Goal: Communication & Community: Participate in discussion

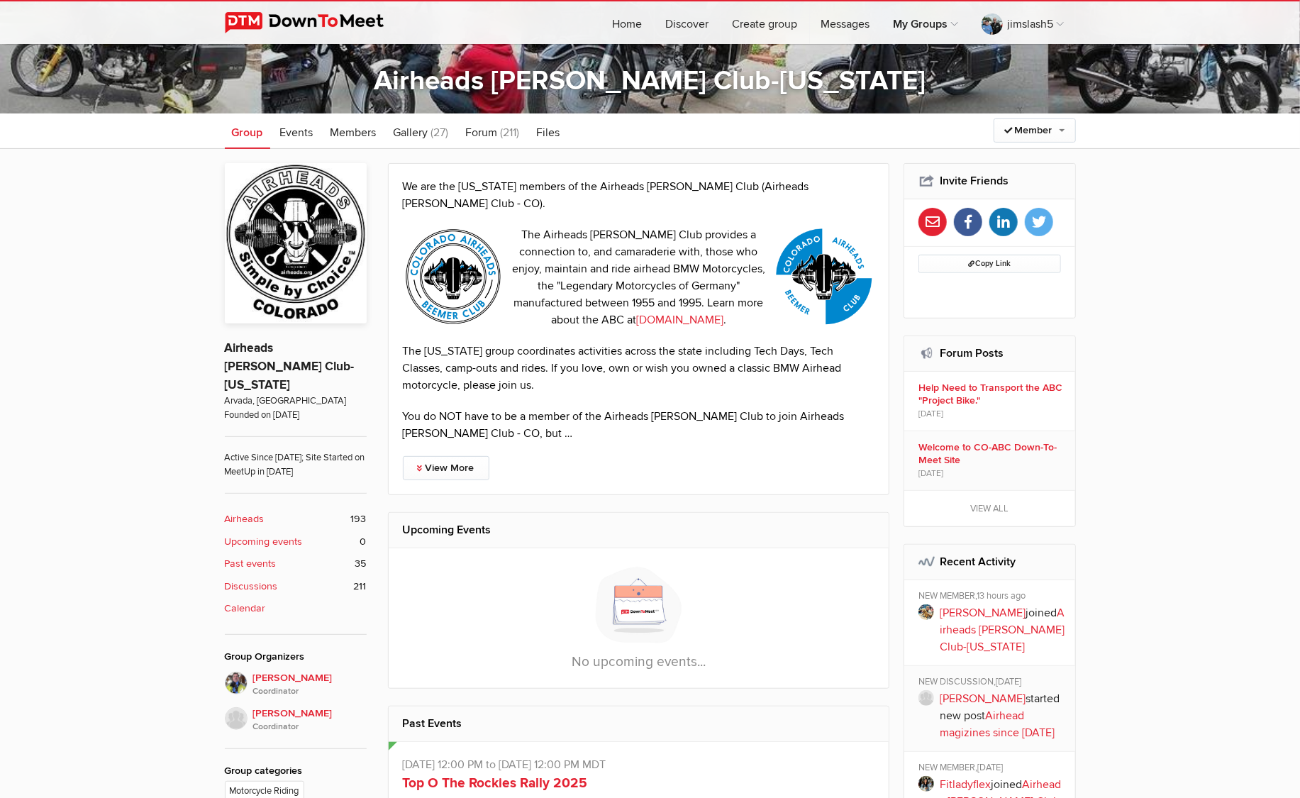
scroll to position [256, 0]
click at [828, 26] on link "Messages 1" at bounding box center [840, 22] width 84 height 43
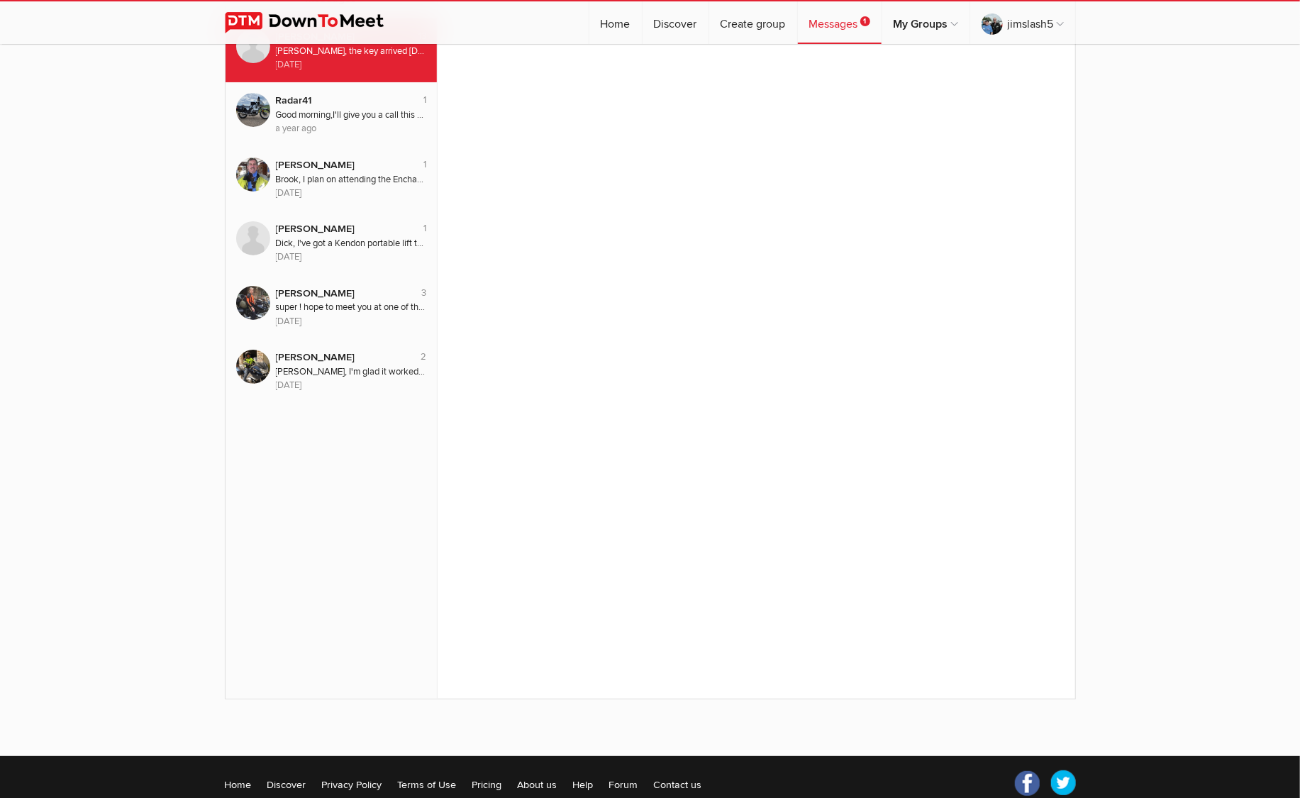
scroll to position [174, 0]
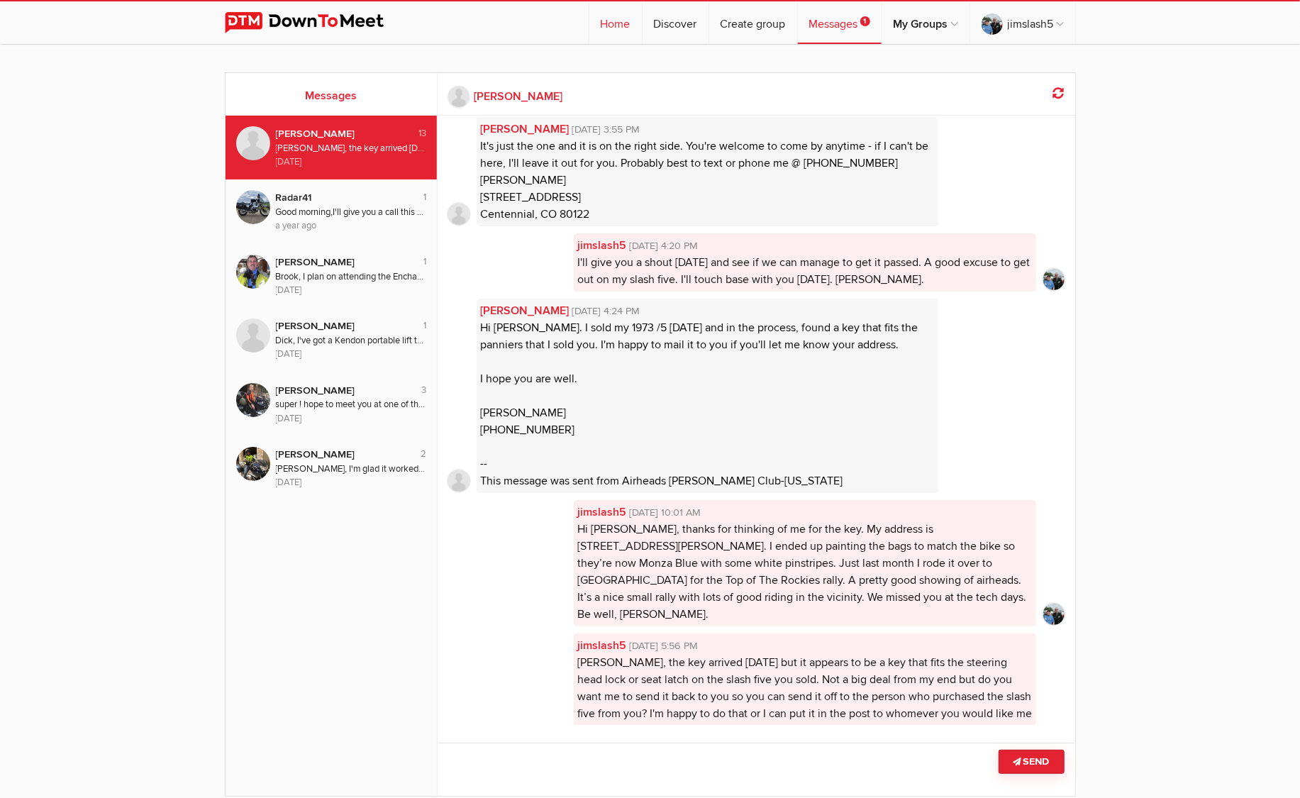
click at [615, 22] on link "Home" at bounding box center [616, 22] width 52 height 43
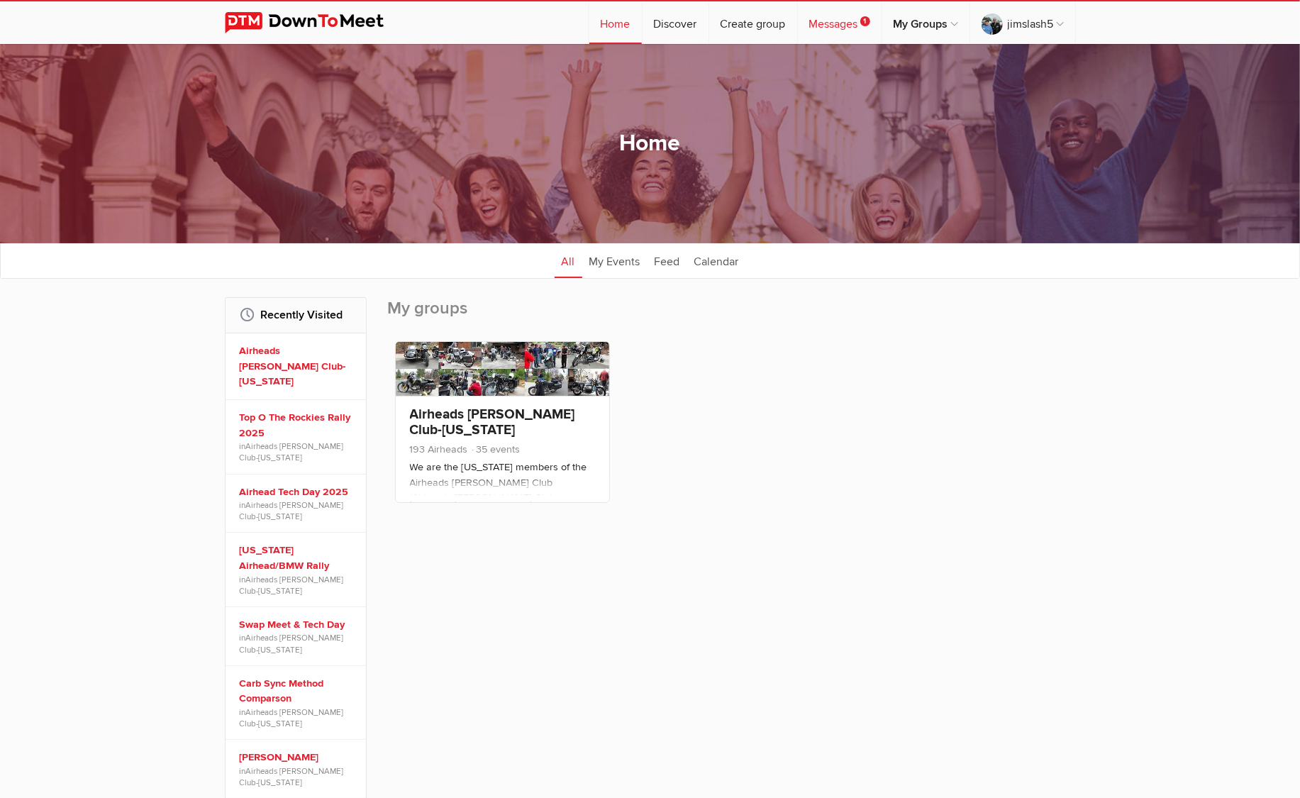
click at [841, 23] on link "Messages 1" at bounding box center [840, 22] width 84 height 43
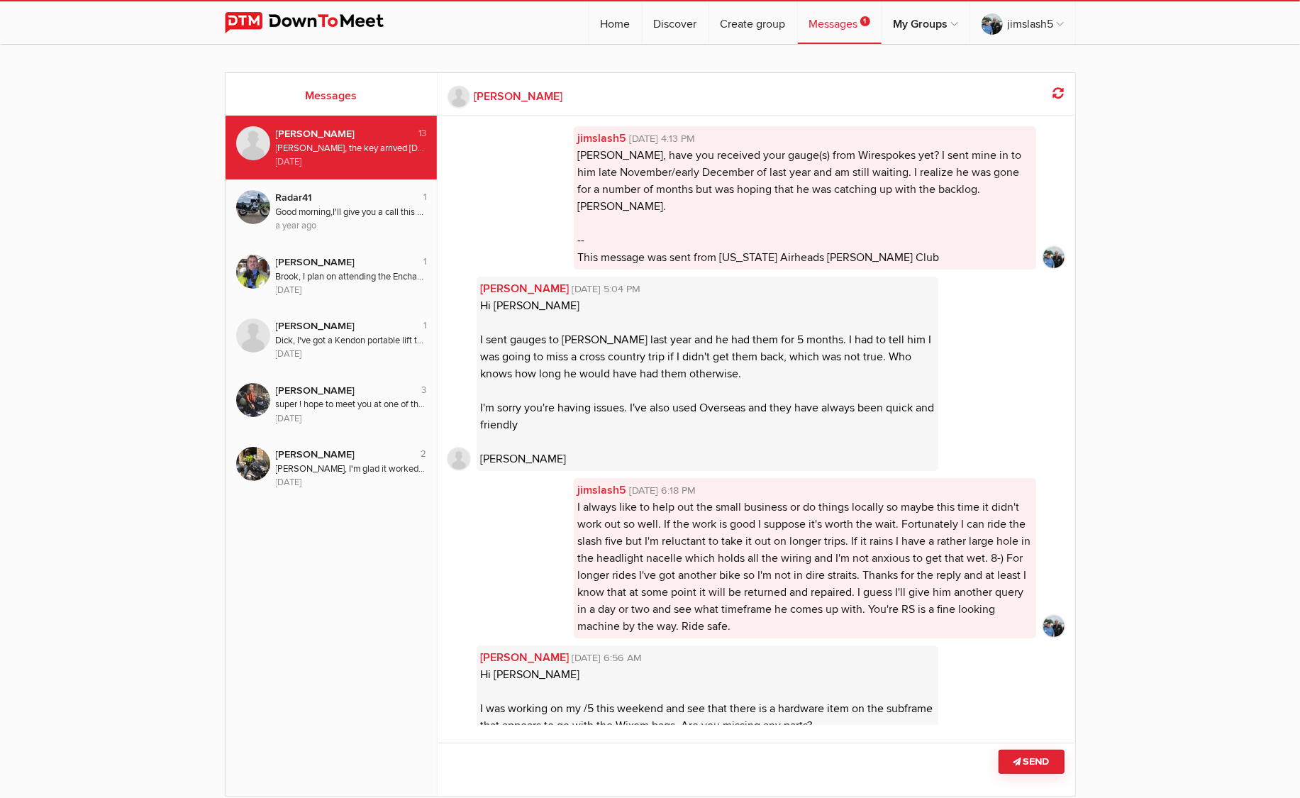
scroll to position [1093, 0]
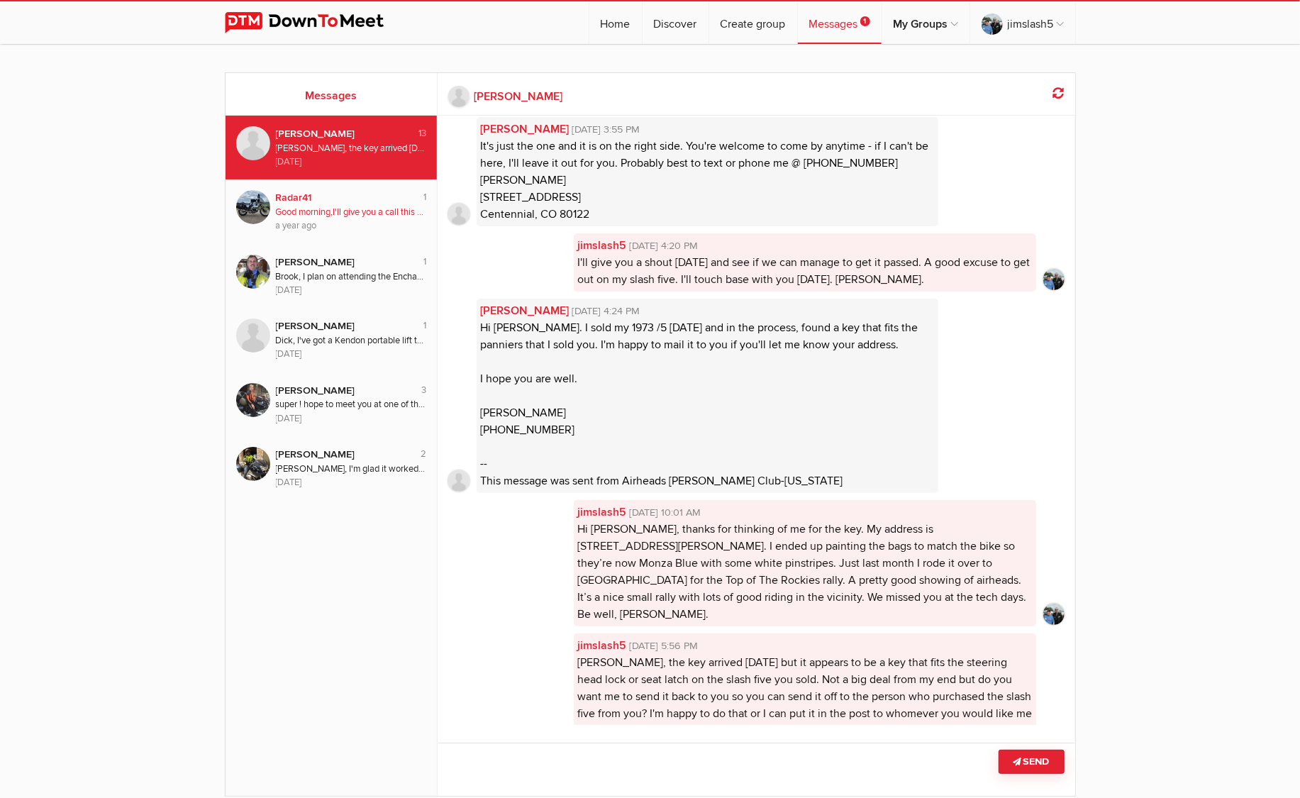
click at [365, 214] on div "Good morning, I'll give you a call this weekend. I've printed the instructions …" at bounding box center [351, 212] width 151 height 13
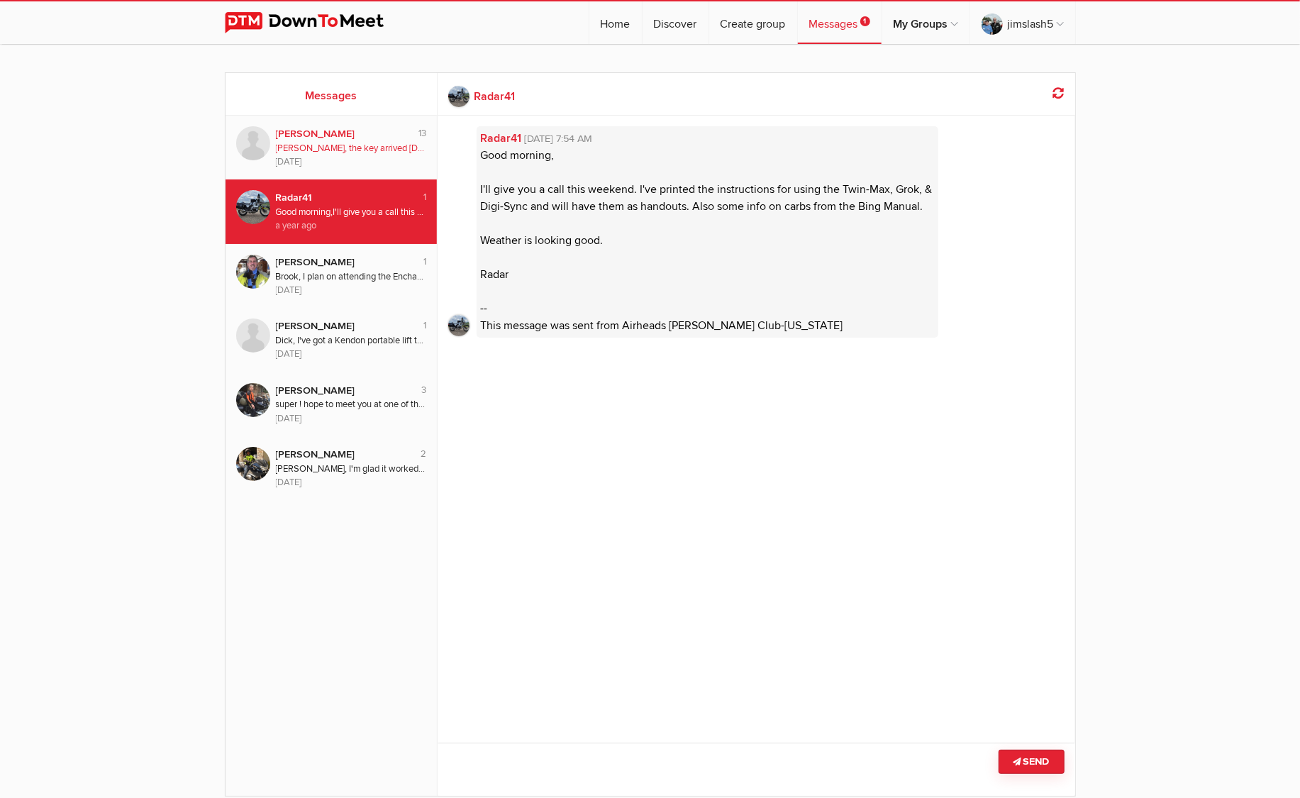
click at [327, 140] on div "[PERSON_NAME]" at bounding box center [341, 134] width 130 height 16
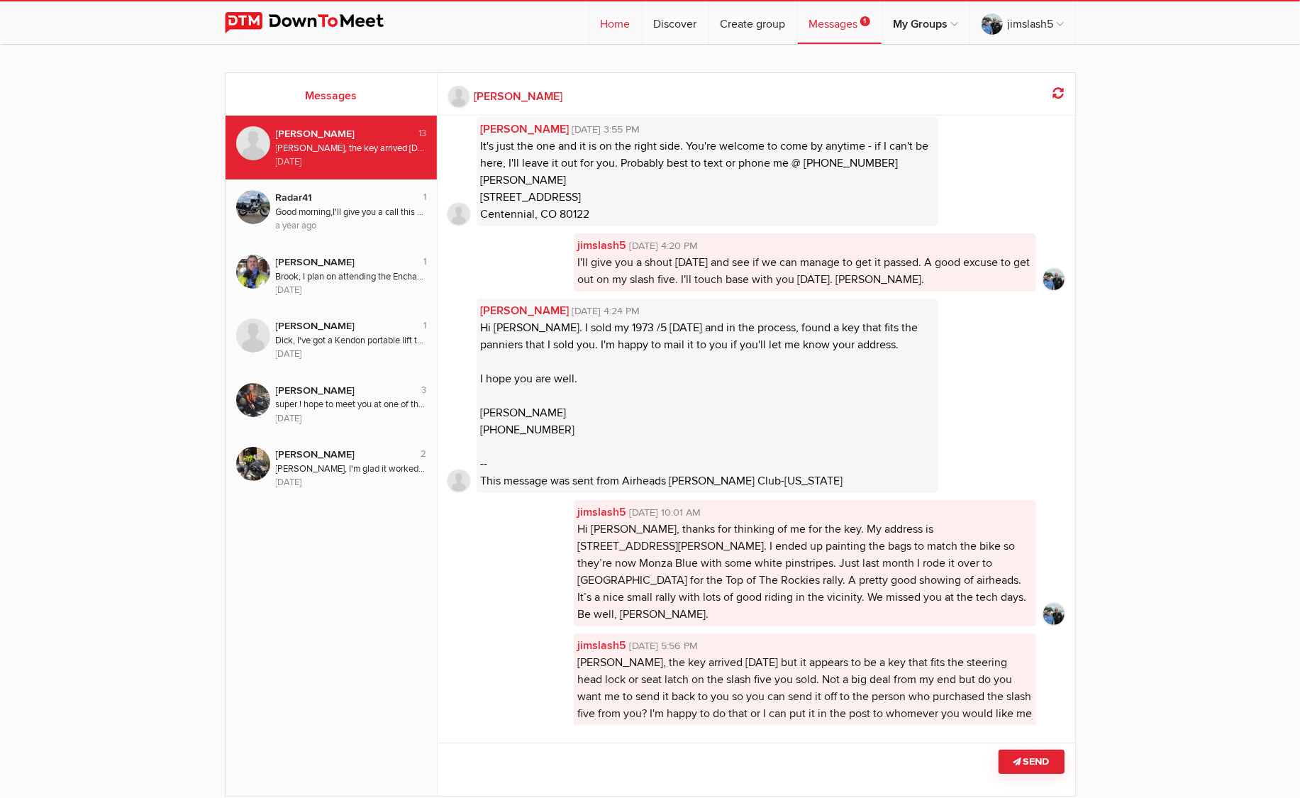
click at [610, 23] on link "Home" at bounding box center [616, 22] width 52 height 43
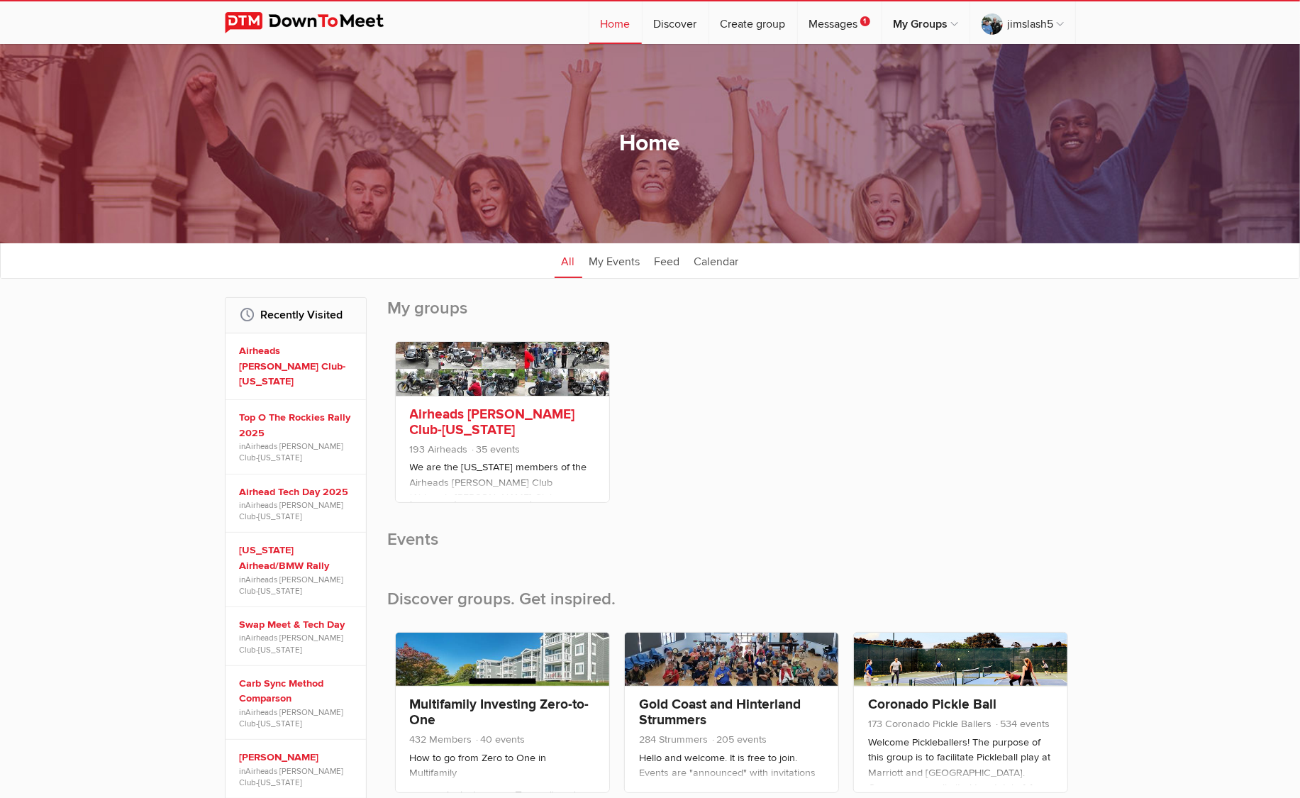
click at [454, 380] on link at bounding box center [503, 368] width 214 height 53
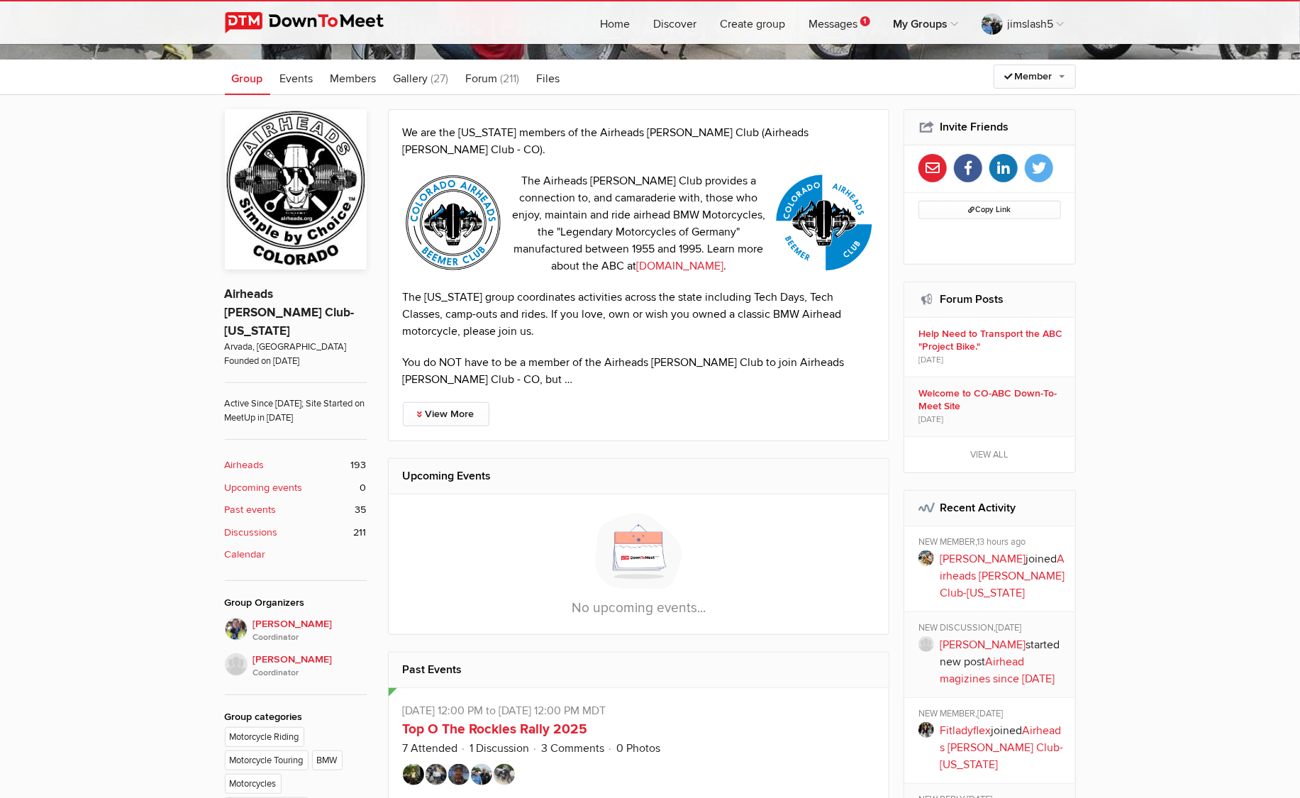
scroll to position [311, 0]
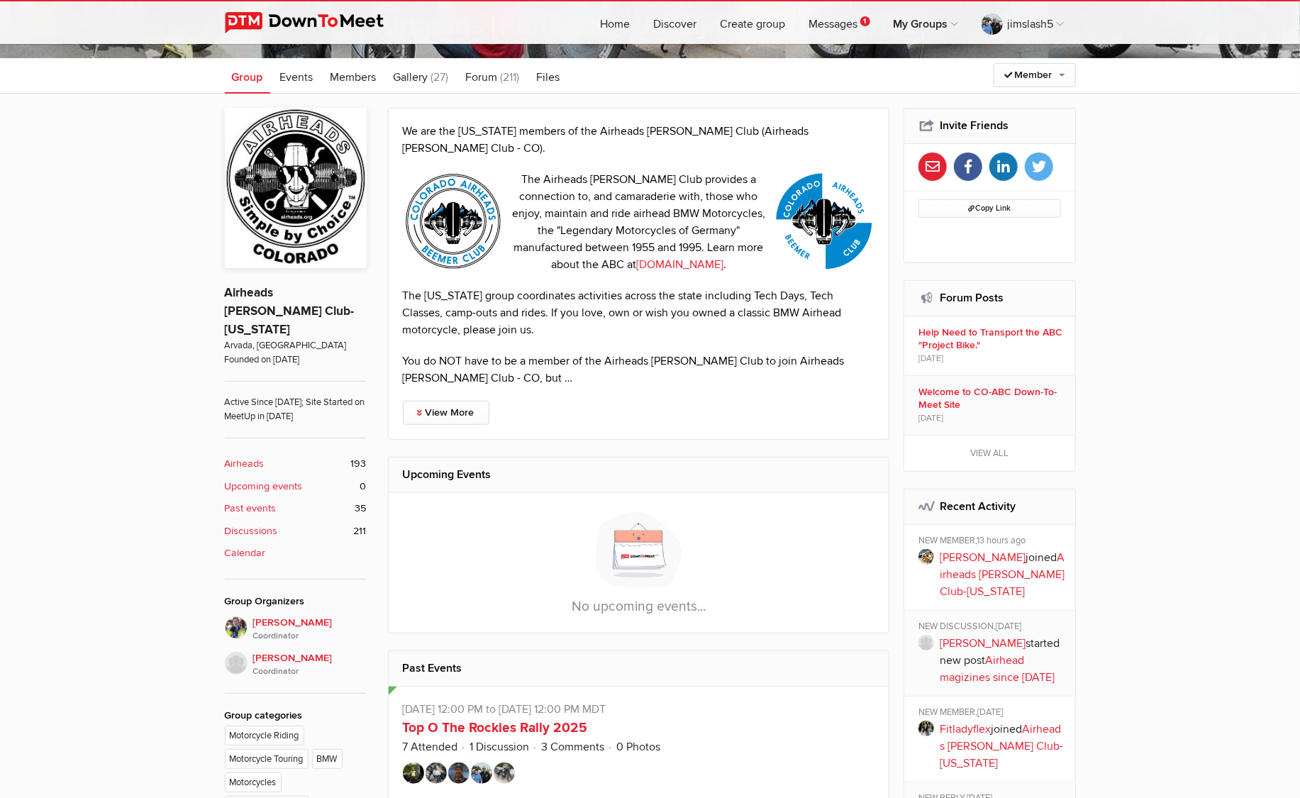
click at [262, 524] on b "Discussions" at bounding box center [251, 532] width 53 height 16
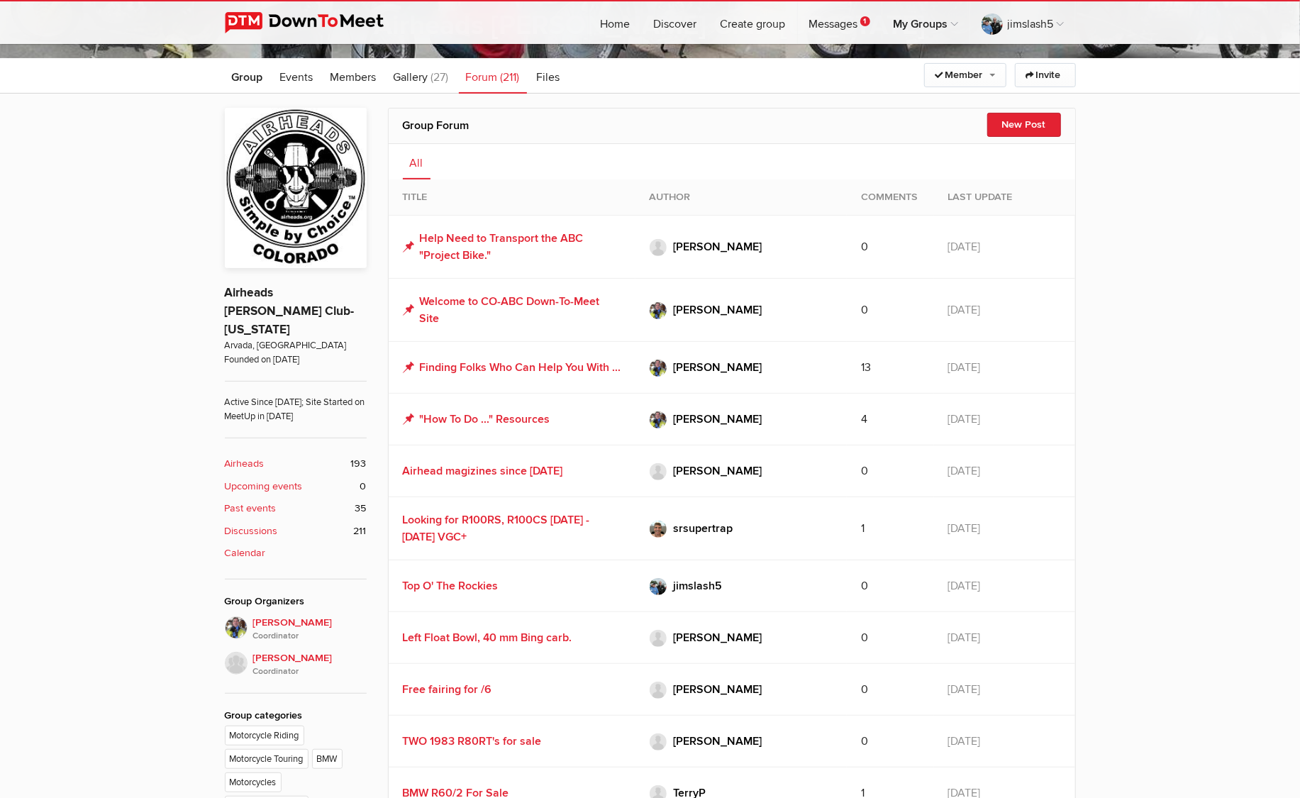
scroll to position [369, 0]
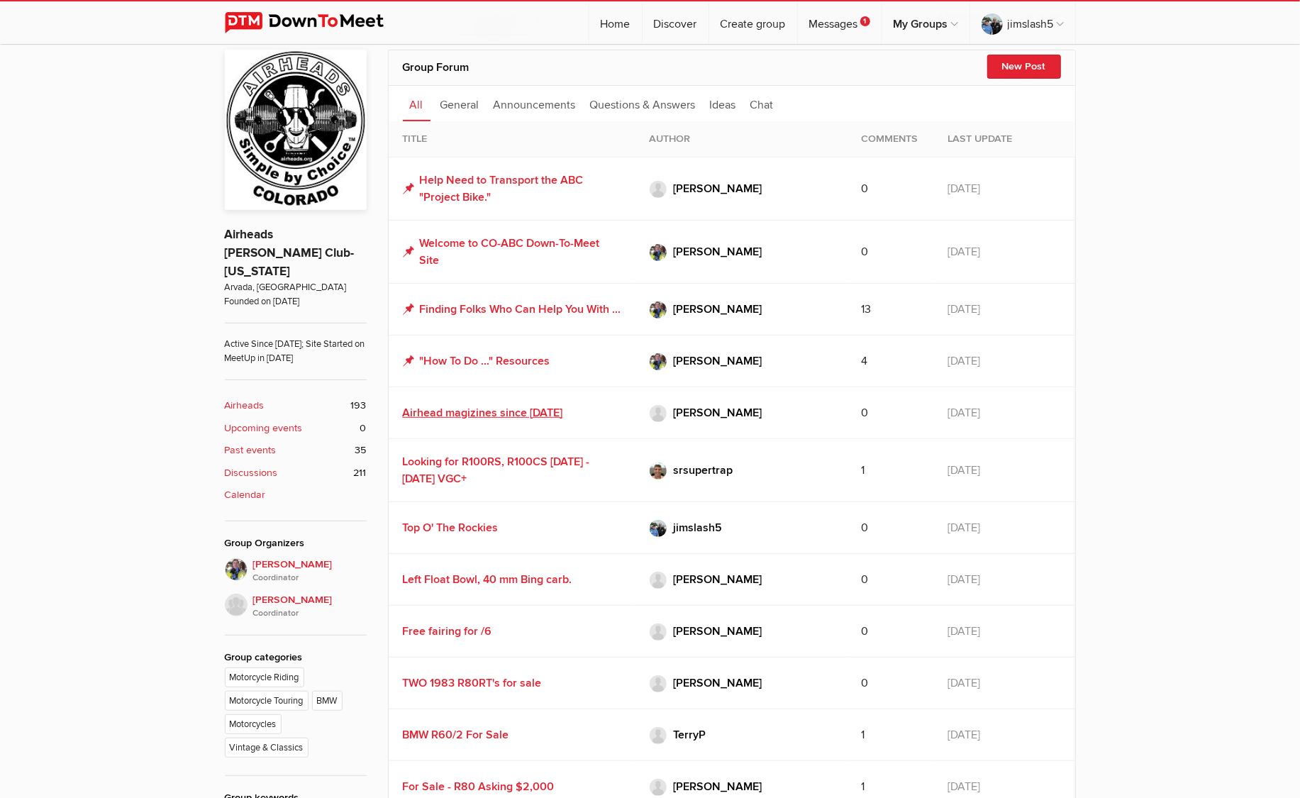
click at [496, 420] on link "Airhead magizines since [DATE]" at bounding box center [483, 413] width 160 height 14
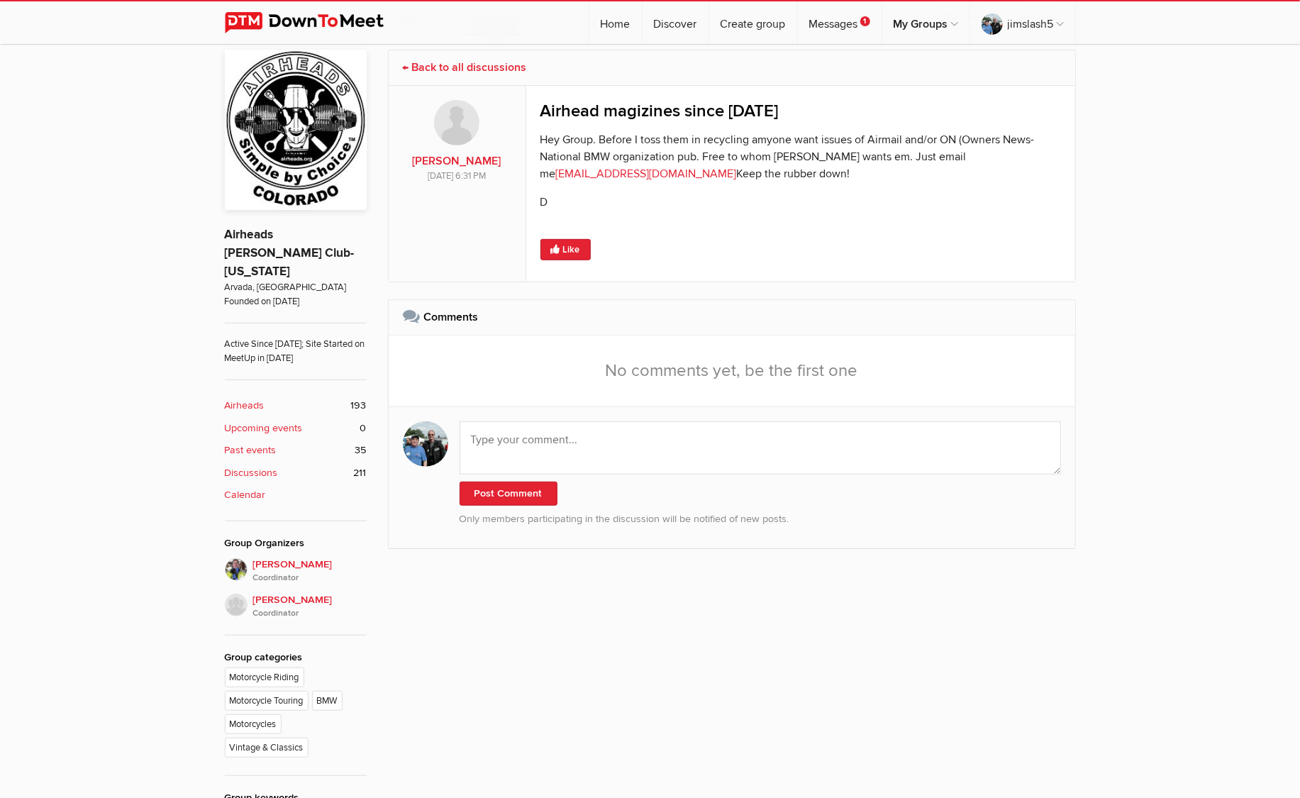
click at [257, 465] on b "Discussions" at bounding box center [251, 473] width 53 height 16
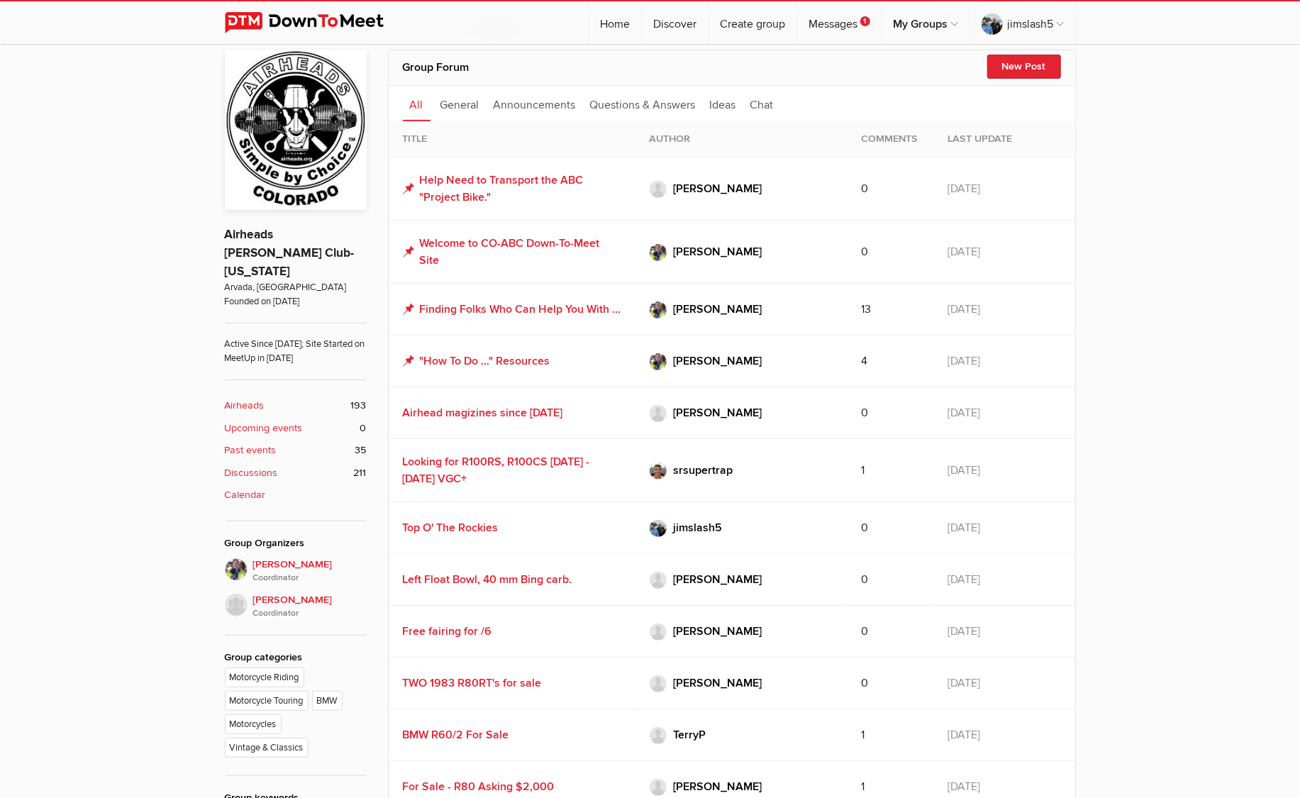
click at [256, 421] on b "Upcoming events" at bounding box center [264, 429] width 78 height 16
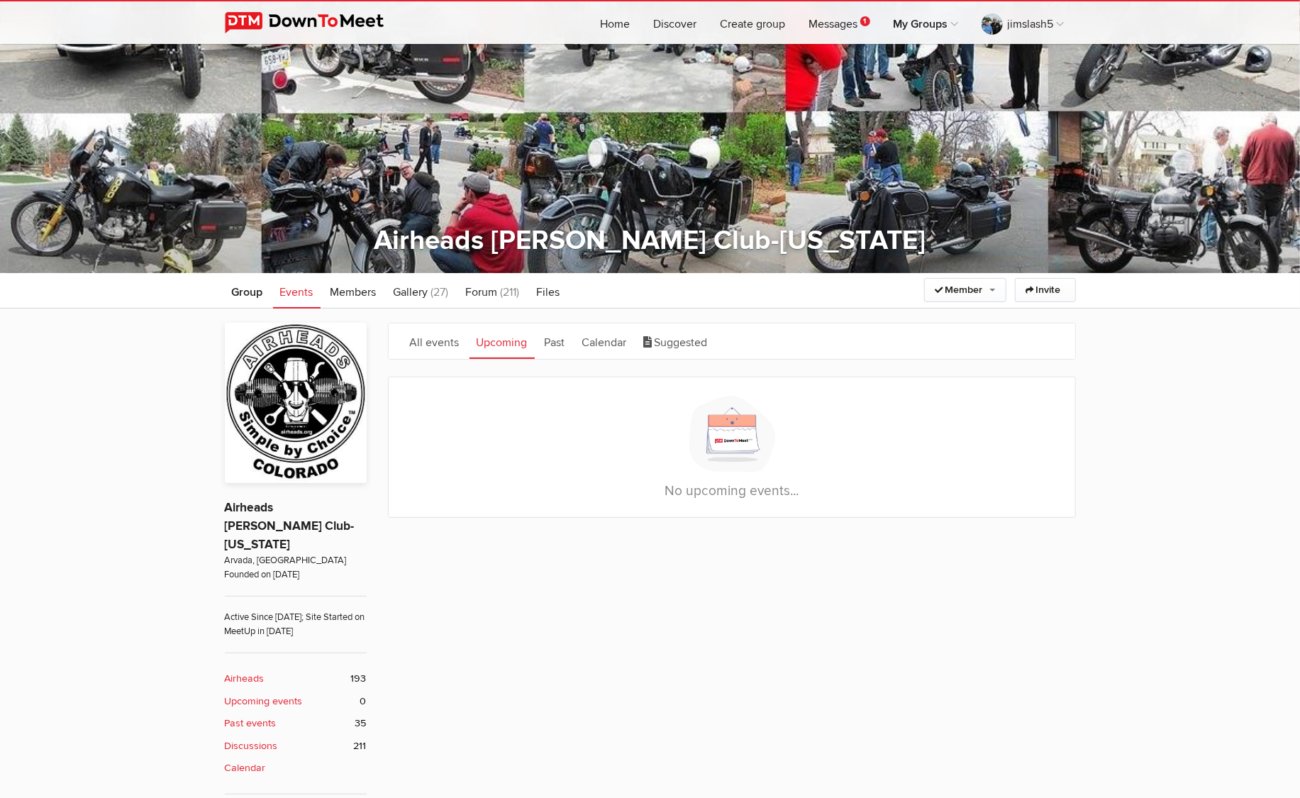
scroll to position [98, 0]
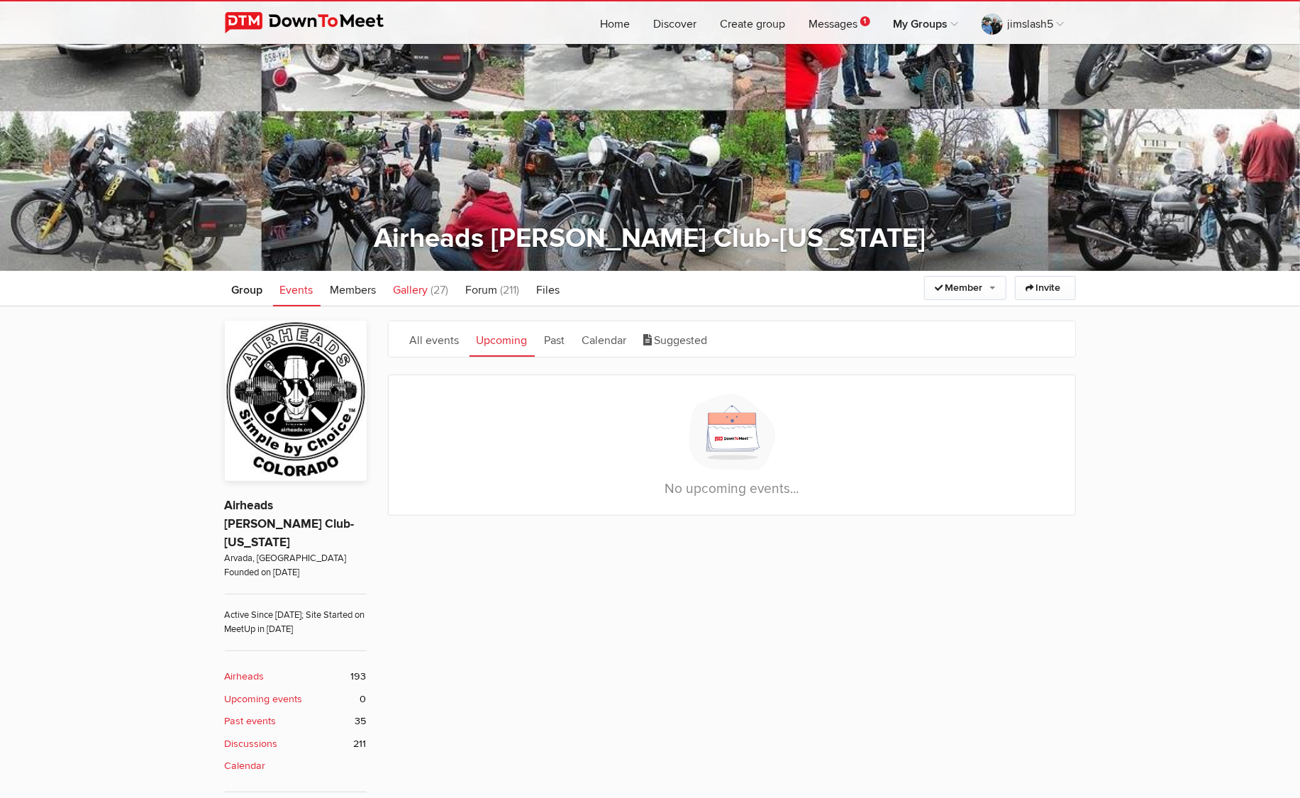
click at [424, 287] on span "Gallery" at bounding box center [411, 290] width 35 height 14
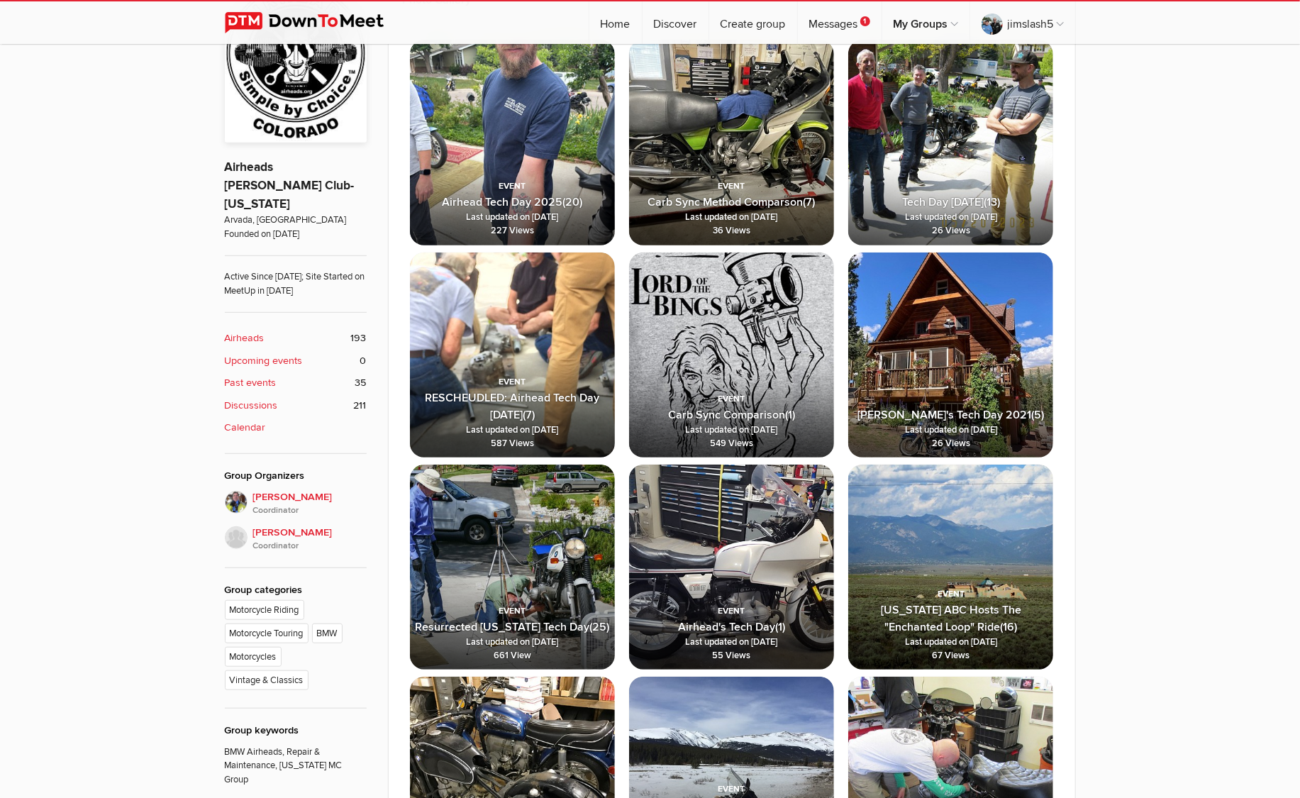
scroll to position [438, 0]
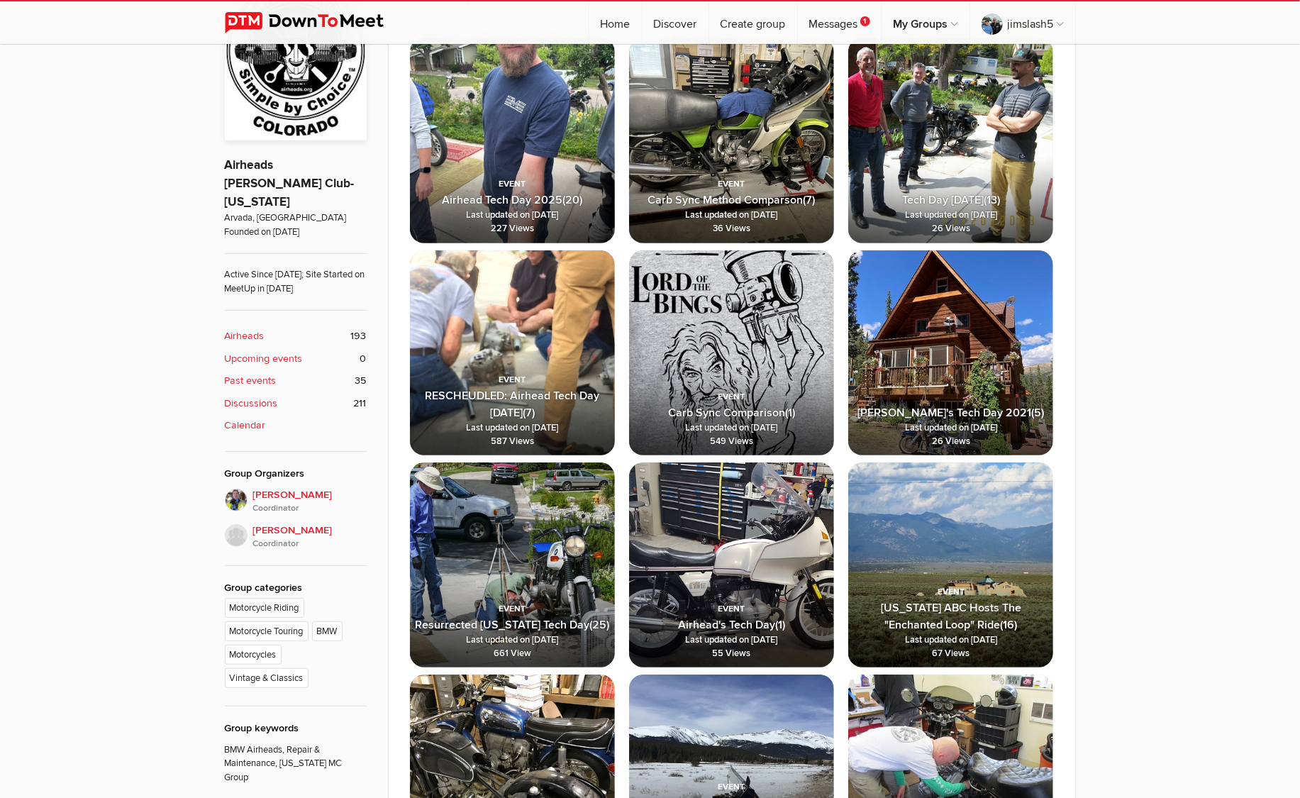
click at [267, 373] on b "Past events" at bounding box center [251, 381] width 52 height 16
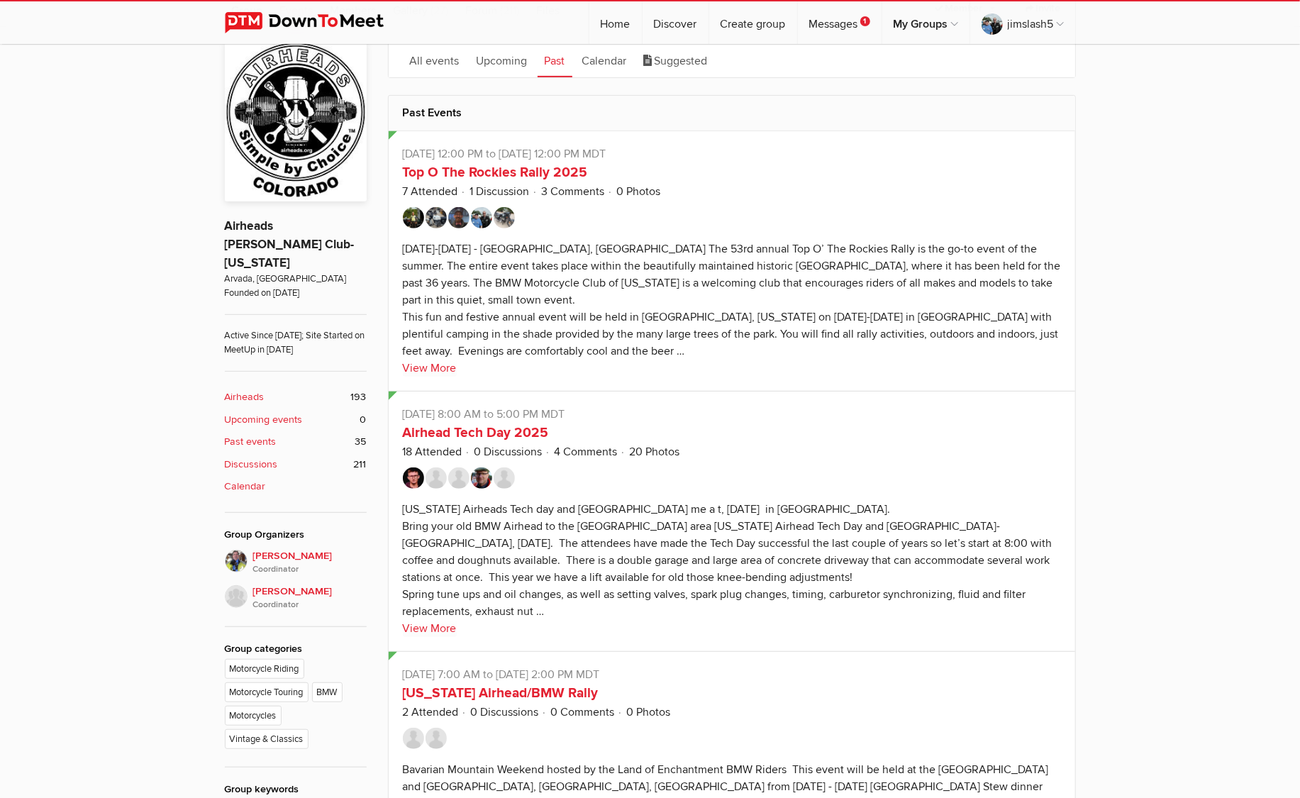
scroll to position [375, 0]
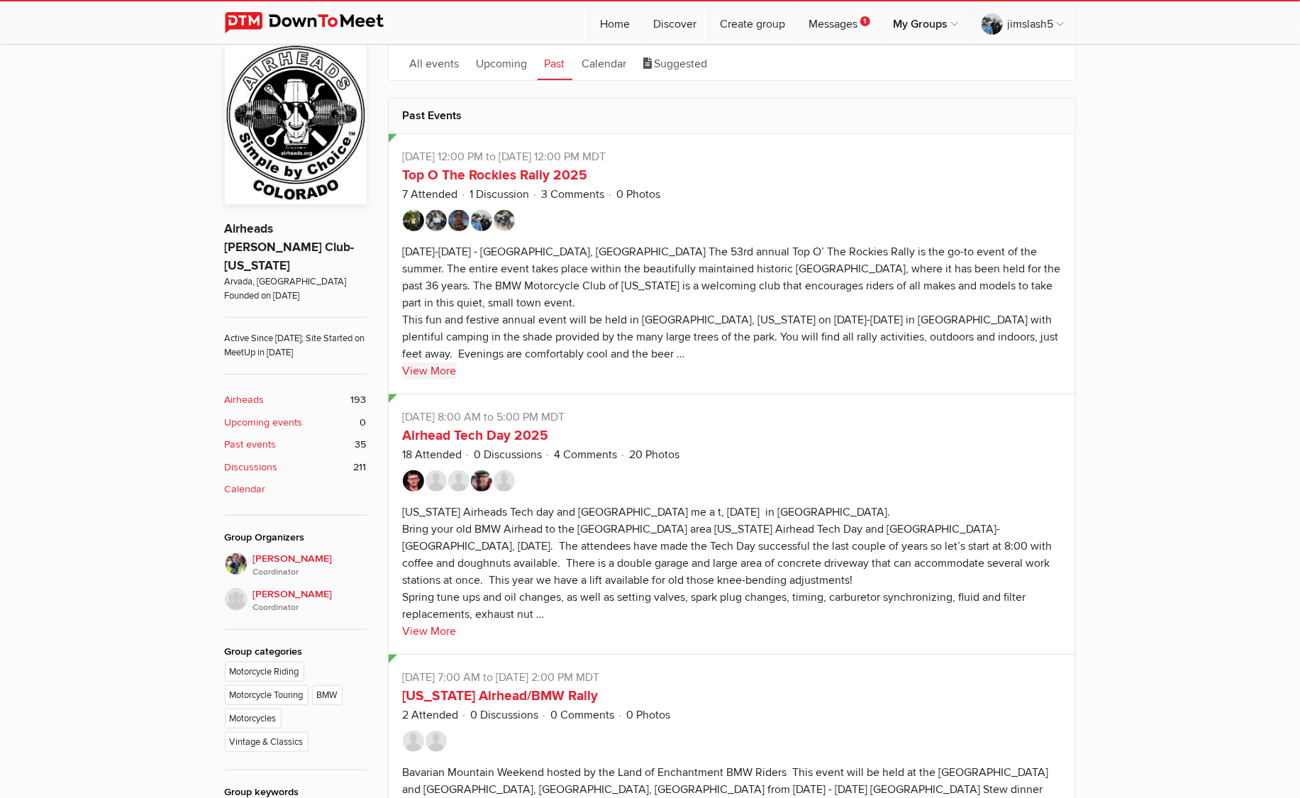
click at [436, 363] on link "View More" at bounding box center [430, 371] width 54 height 17
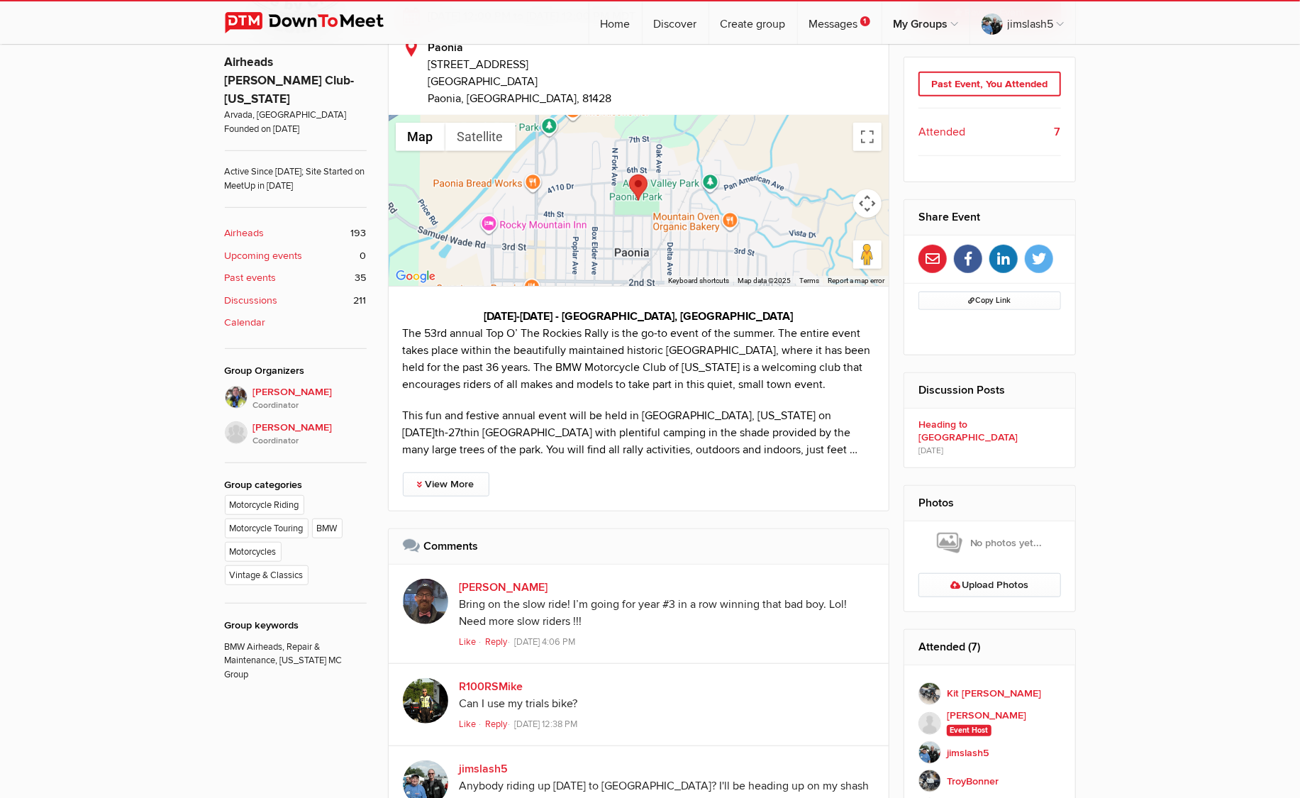
scroll to position [539, 0]
click at [436, 489] on link "View More" at bounding box center [446, 487] width 87 height 24
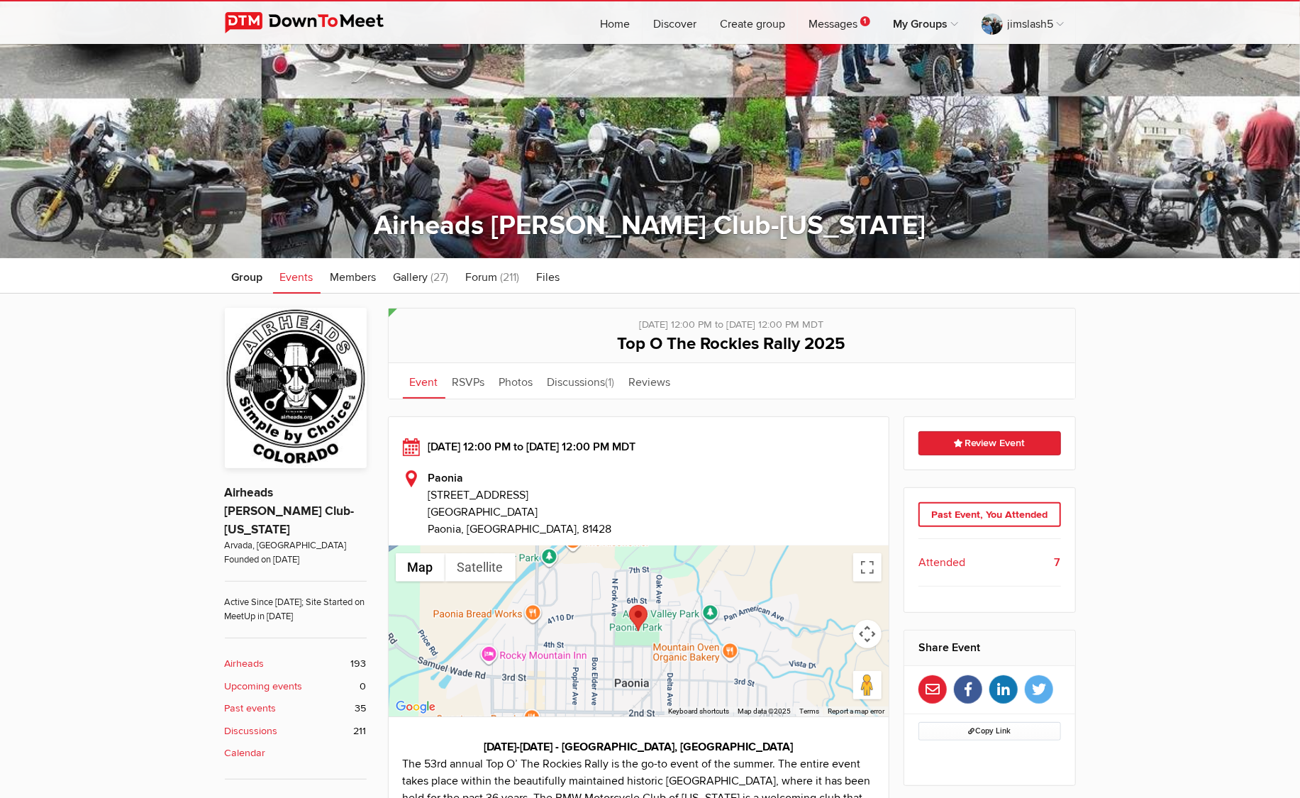
scroll to position [0, 0]
